Goal: Task Accomplishment & Management: Use online tool/utility

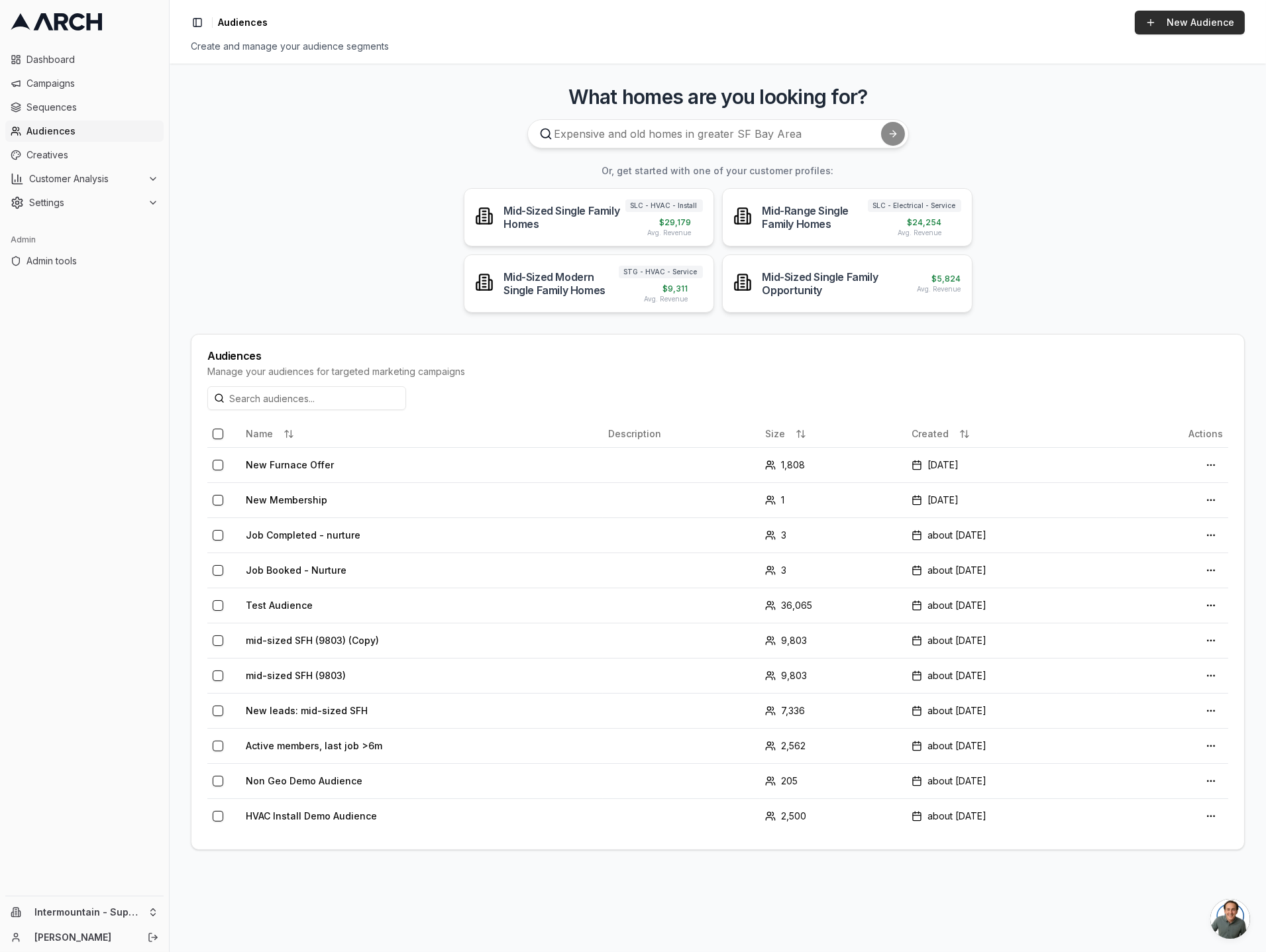
click at [1183, 26] on link "New Audience" at bounding box center [1190, 23] width 110 height 24
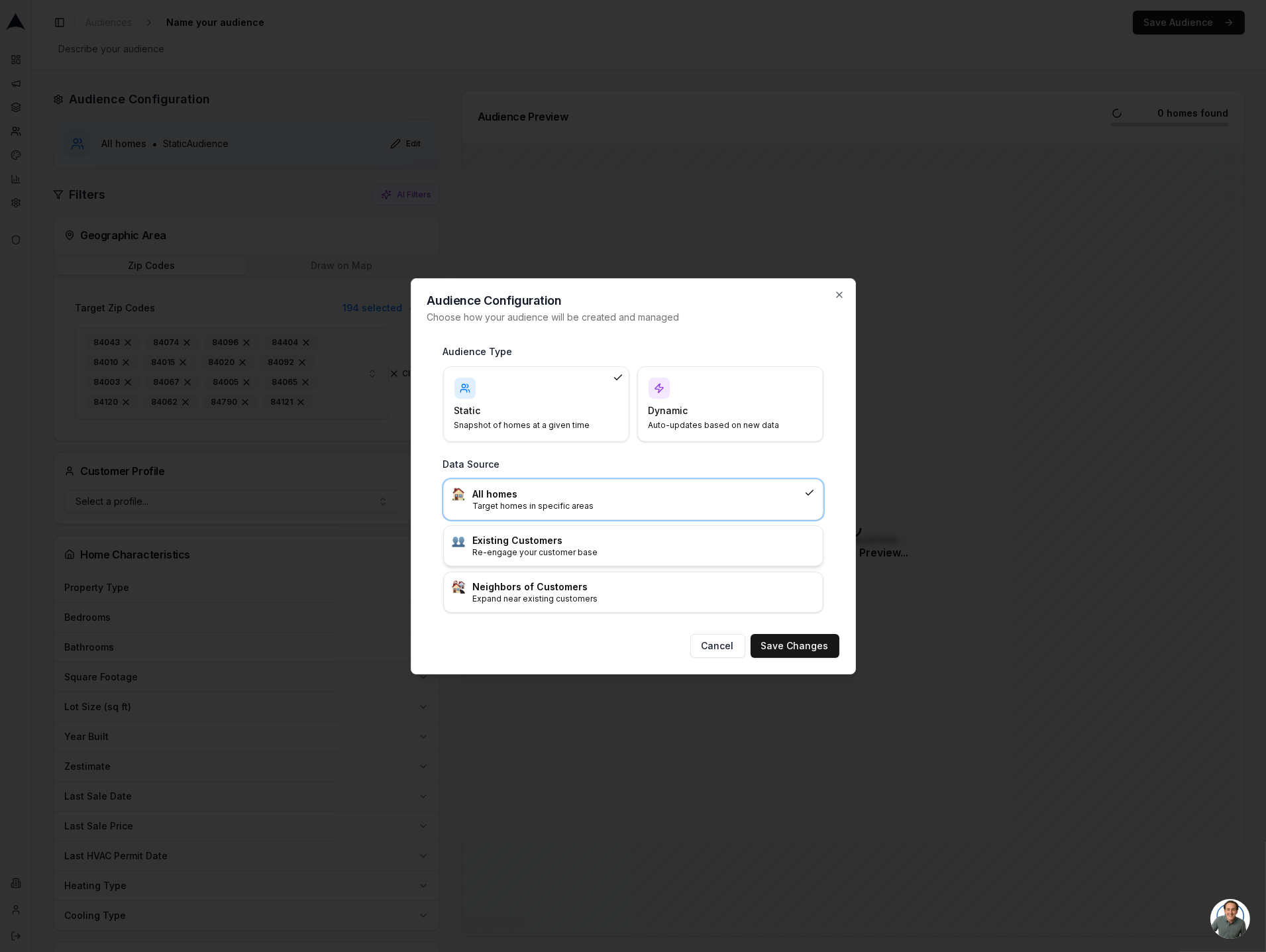
click at [579, 539] on h3 "Existing Customers" at bounding box center [644, 541] width 342 height 14
click at [786, 646] on button "Save Changes" at bounding box center [795, 646] width 89 height 24
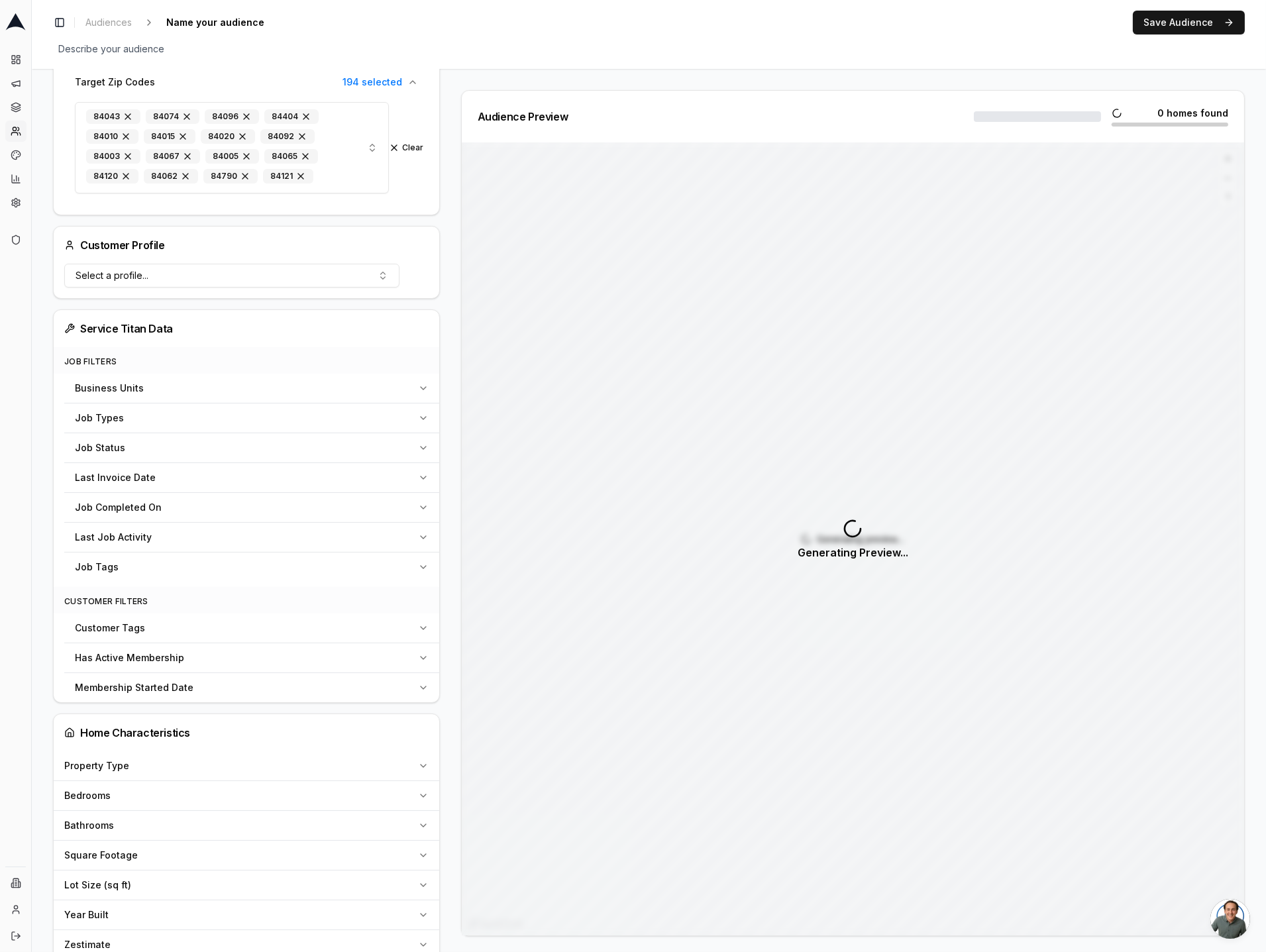
scroll to position [254, 0]
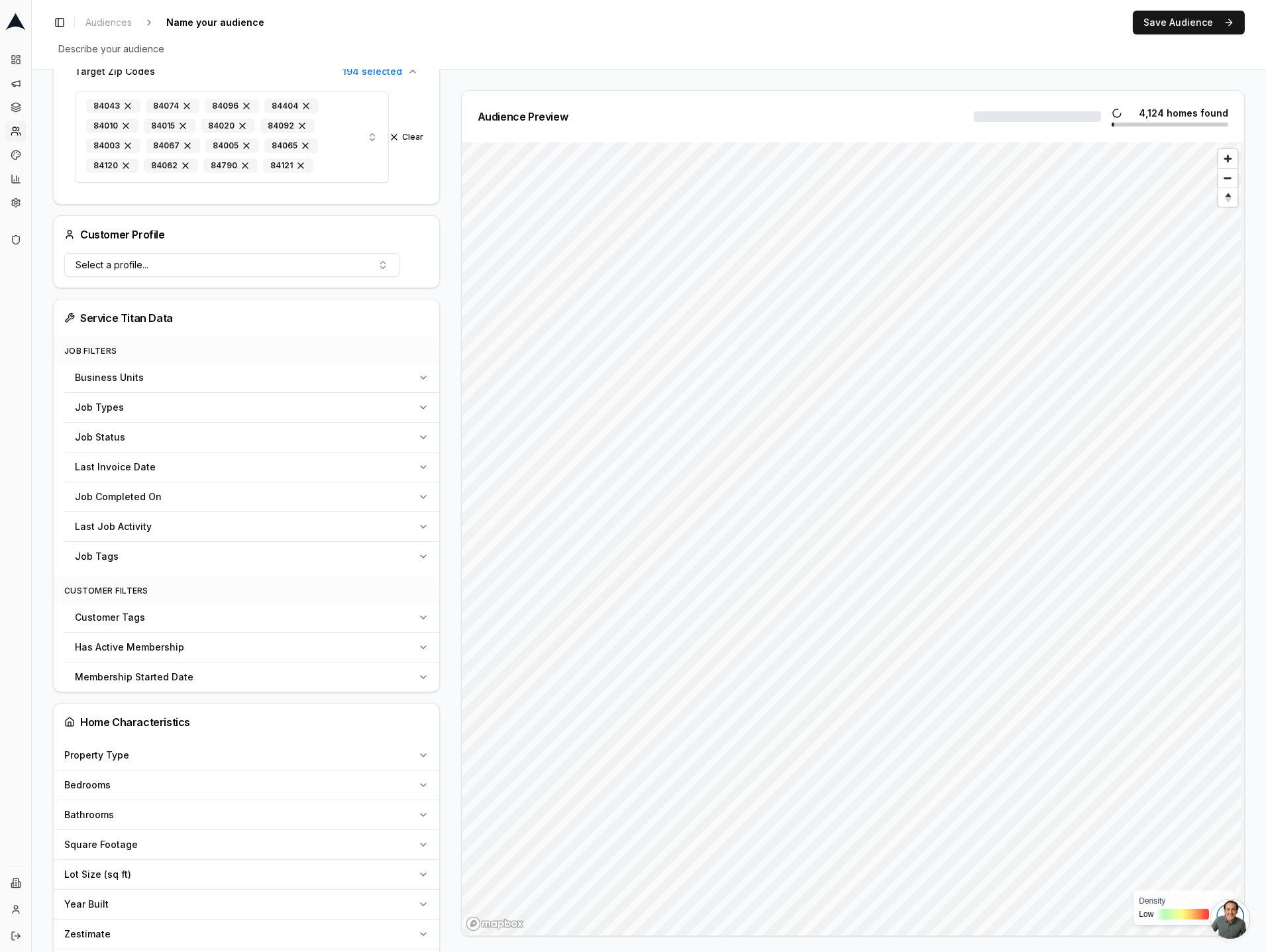
click at [364, 675] on div "Membership Started Date" at bounding box center [243, 677] width 338 height 14
click at [424, 680] on icon "button" at bounding box center [424, 677] width 11 height 11
click at [439, 586] on div "Audience Configuration Existing Customers • Static Audience Edit Filters AI Fil…" at bounding box center [251, 671] width 397 height 1668
